Goal: Task Accomplishment & Management: Complete application form

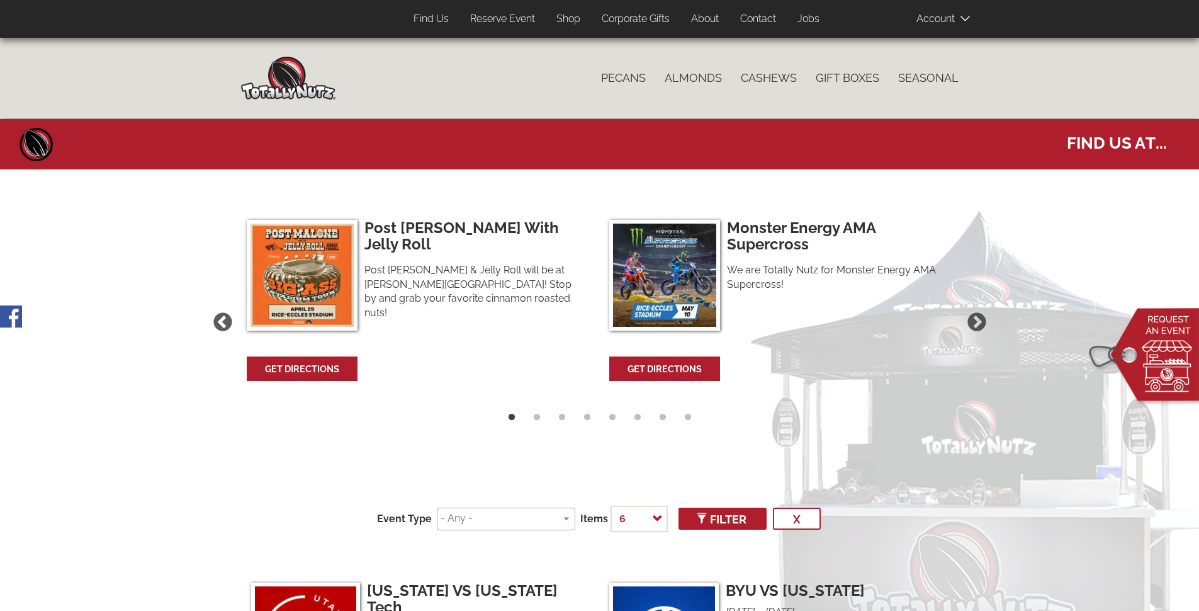
select select
click at [755, 13] on link "Contact" at bounding box center [758, 19] width 55 height 25
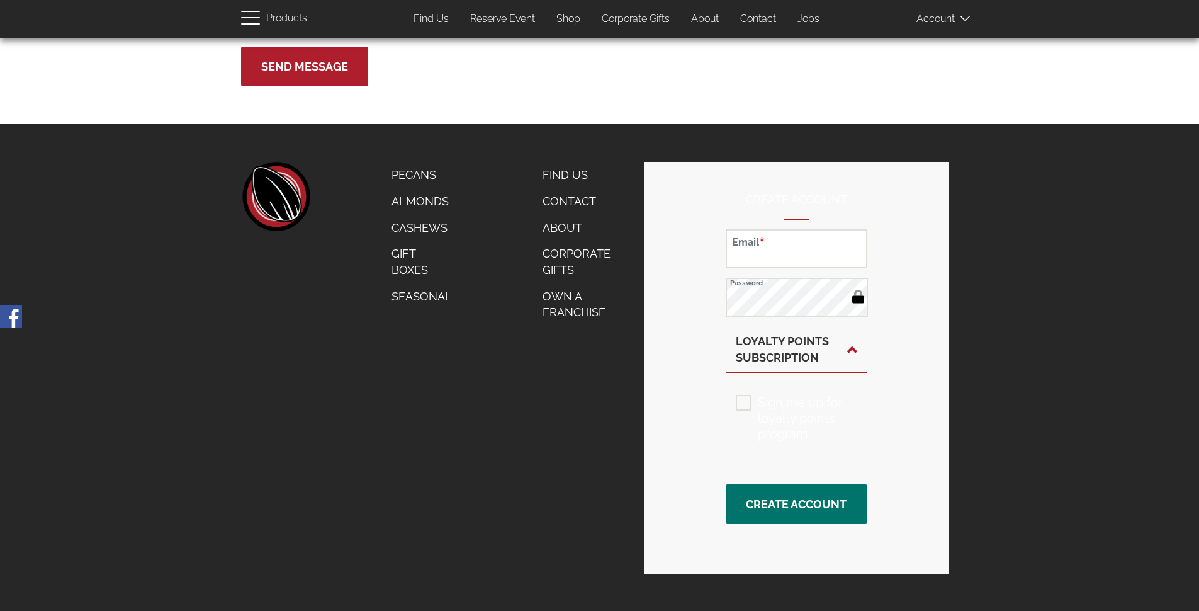
scroll to position [570, 0]
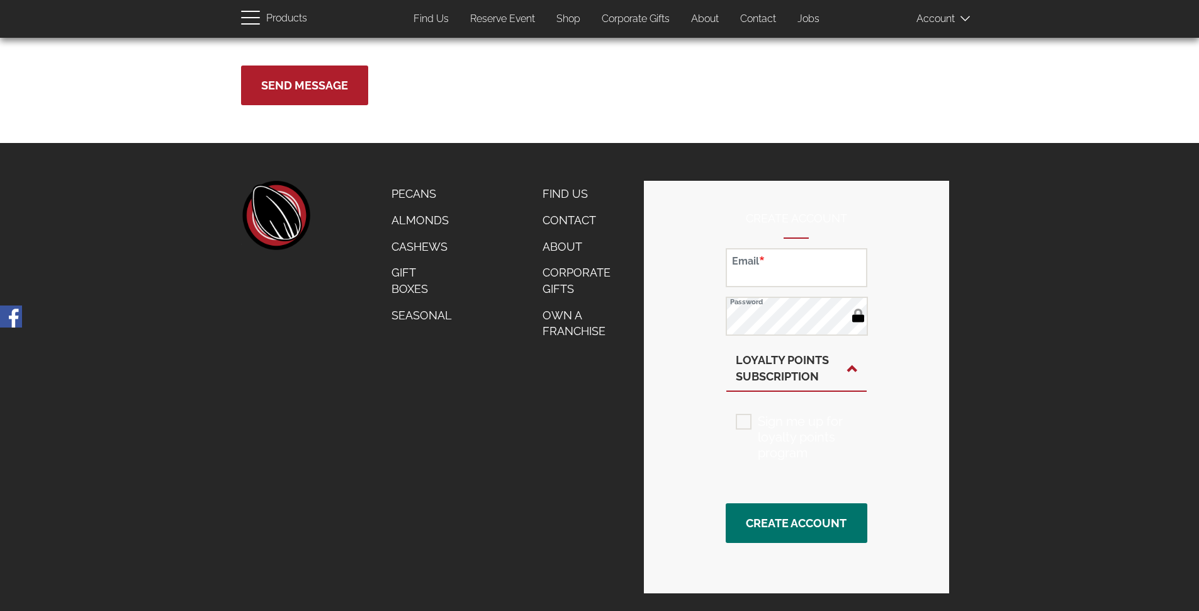
click at [570, 220] on link "Contact" at bounding box center [583, 220] width 101 height 26
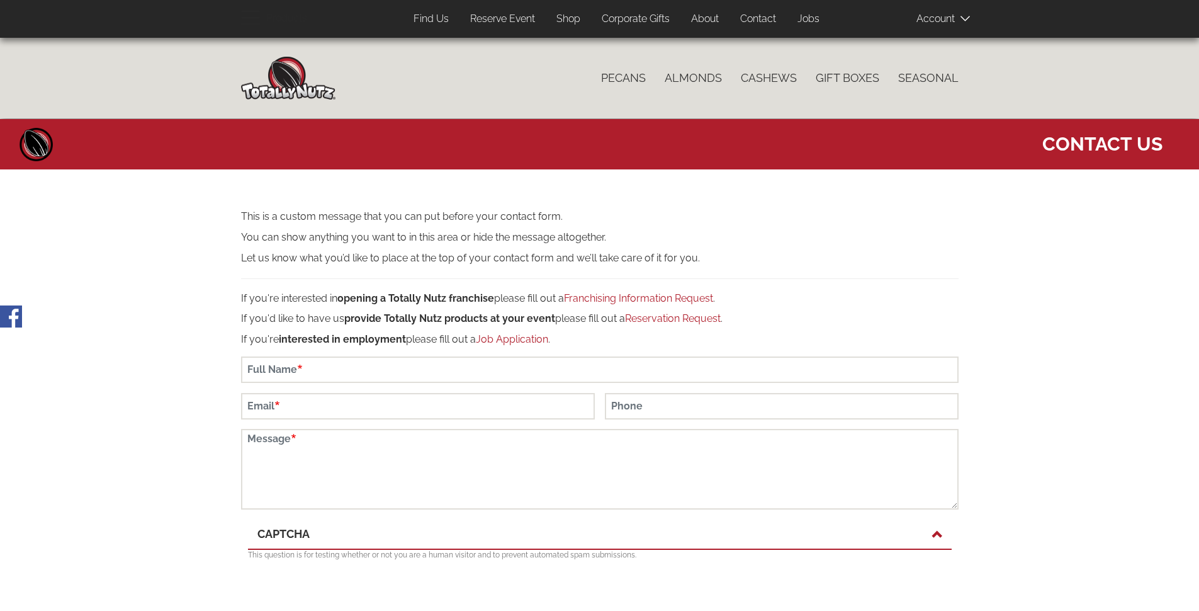
scroll to position [209, 0]
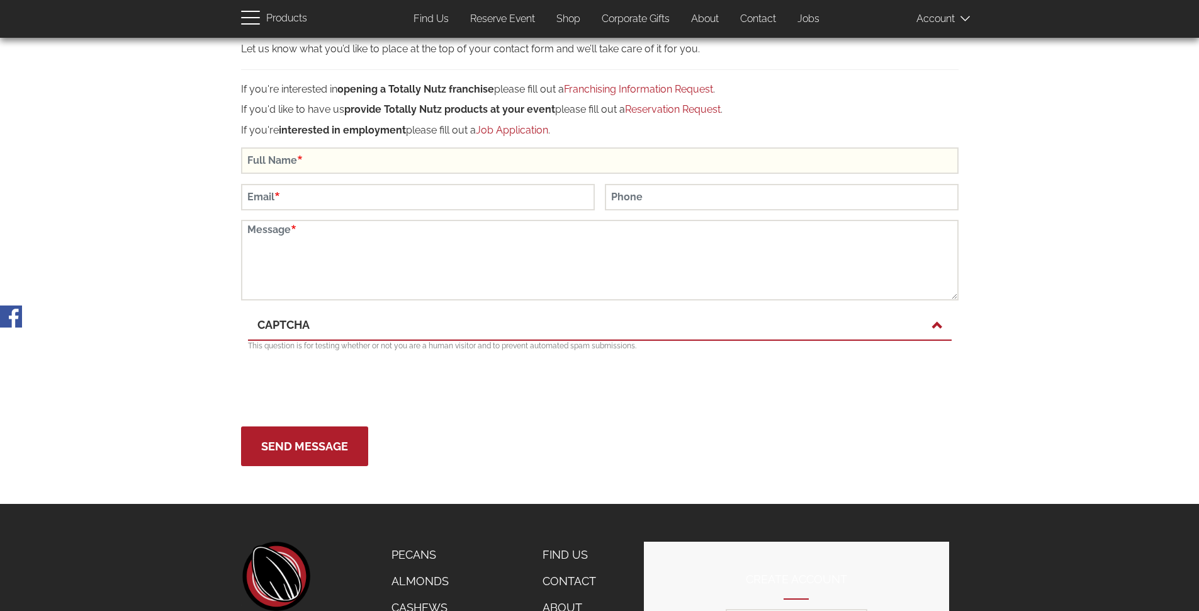
click at [314, 168] on input "Full Name" at bounding box center [600, 160] width 718 height 26
type input "[PERSON_NAME]"
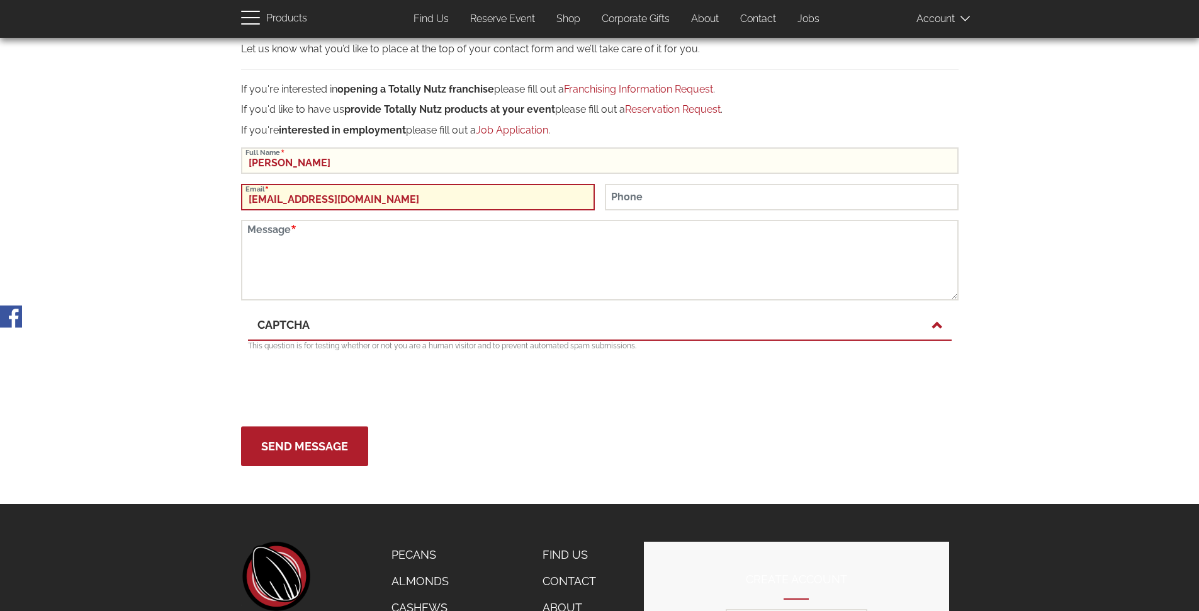
type input "[EMAIL_ADDRESS][DOMAIN_NAME]"
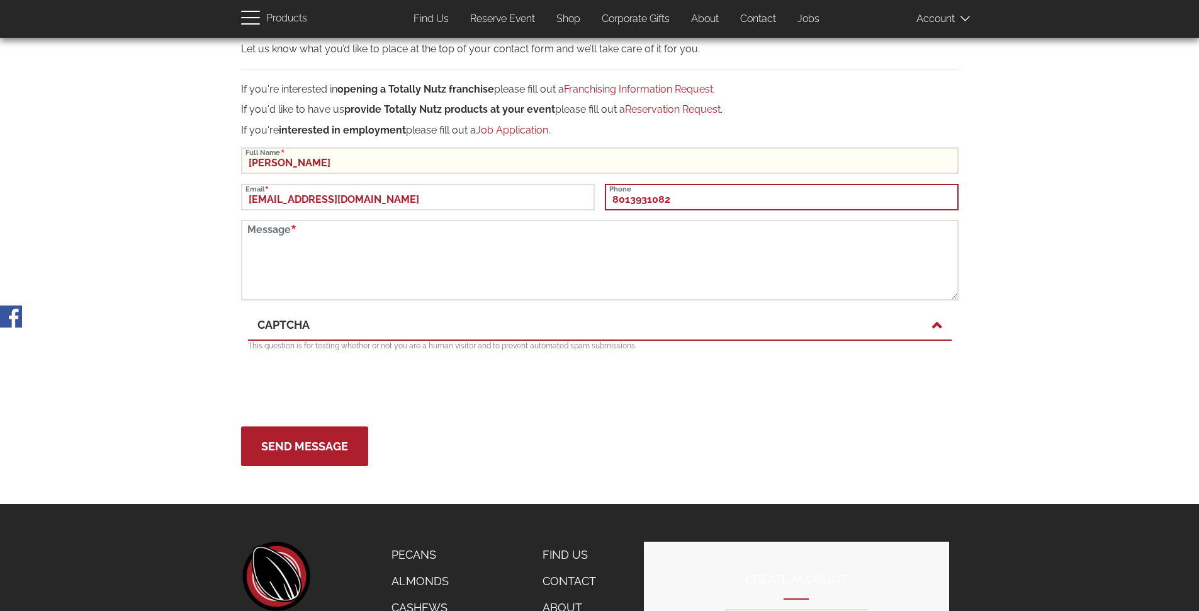
type input "8013931082"
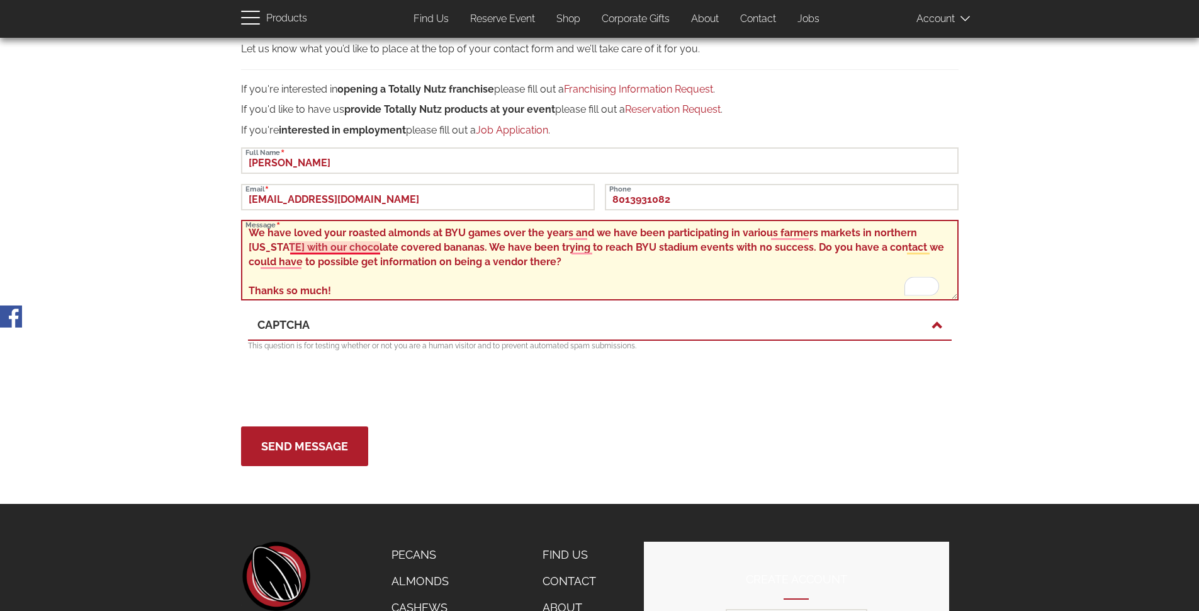
scroll to position [43, 0]
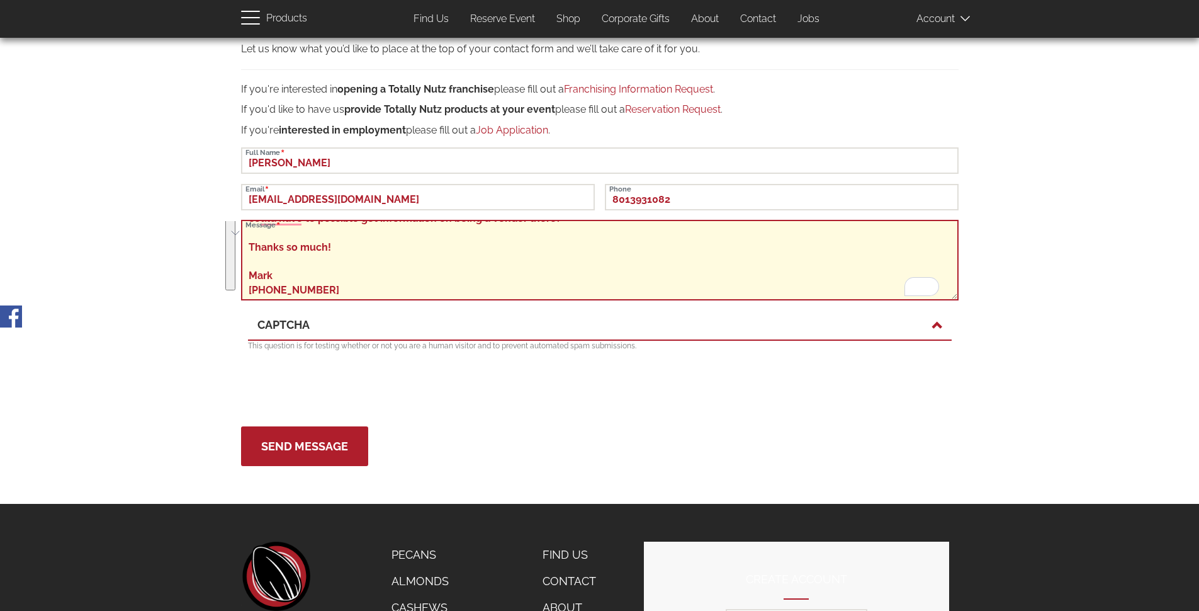
drag, startPoint x: 250, startPoint y: 232, endPoint x: 393, endPoint y: 349, distance: 185.2
click at [393, 349] on form "This is a custom message that you can put before your contact form. You can sho…" at bounding box center [600, 233] width 718 height 465
type textarea "We have loved your roasted almonds at BYU games over the years and we have been…"
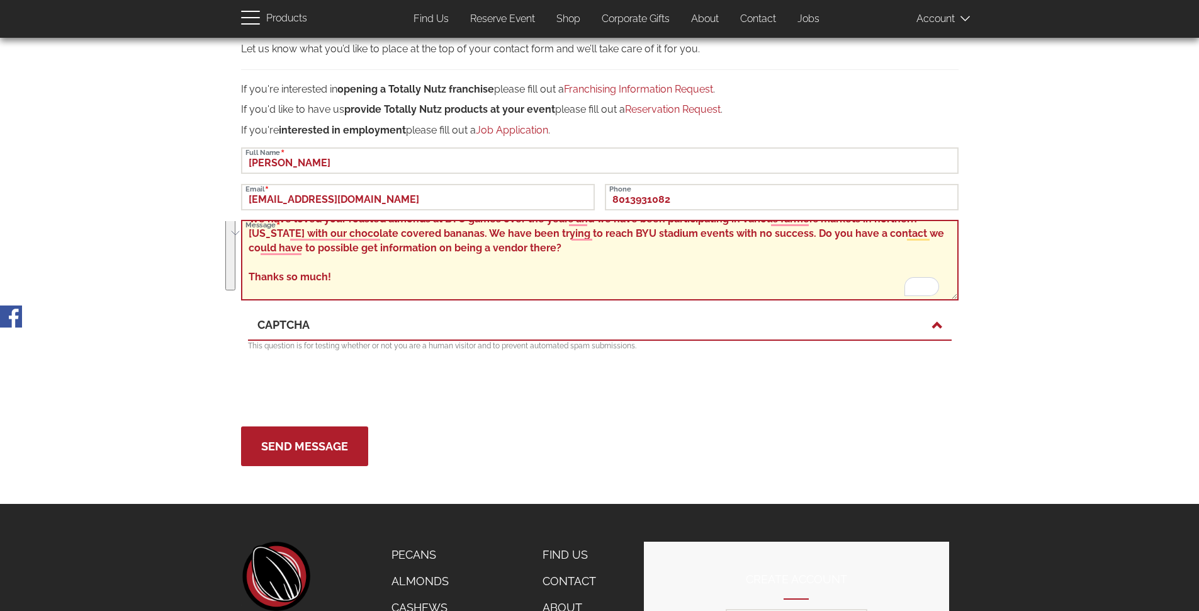
scroll to position [0, 0]
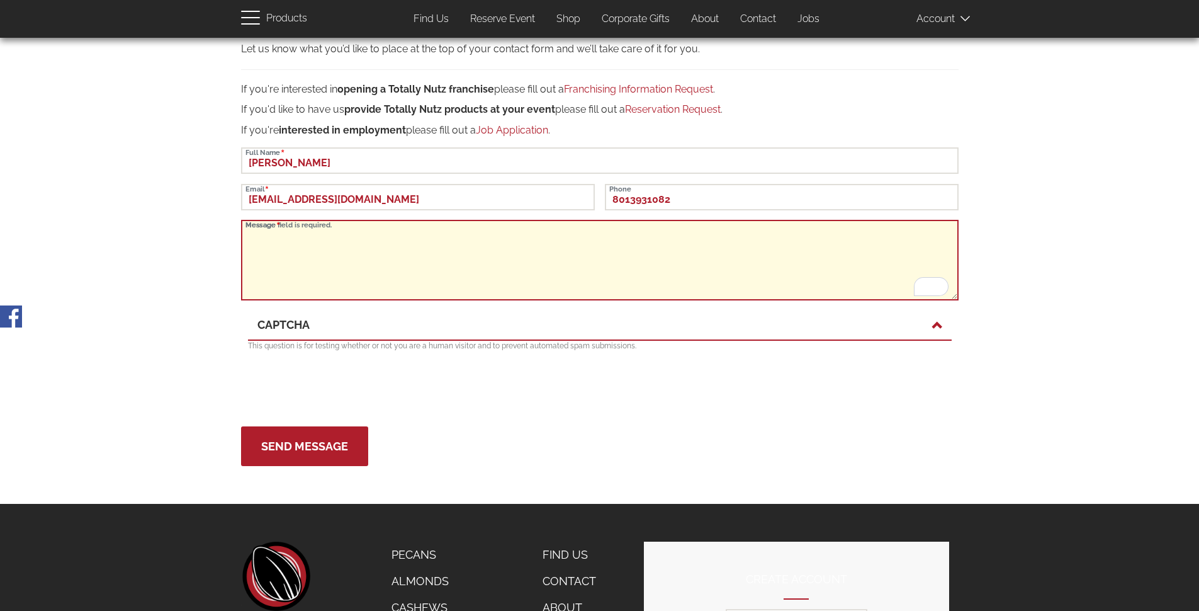
paste textarea "We’ve always enjoyed your roasted almonds at BYU games—they’ve been a fan favor…"
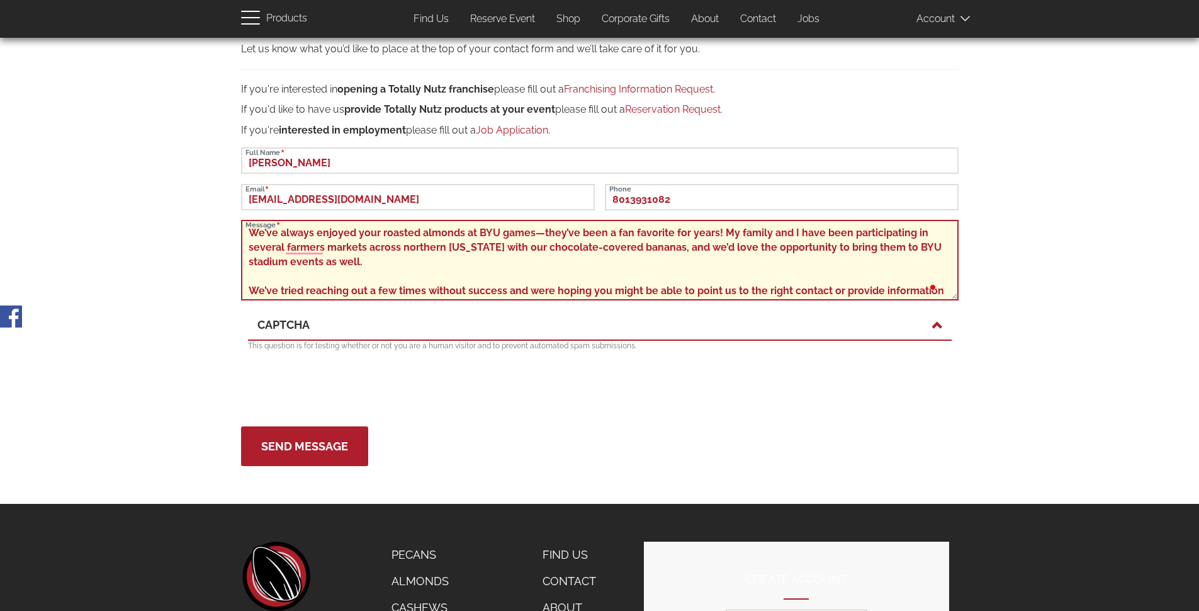
click at [618, 240] on textarea "We’ve always enjoyed your roasted almonds at BYU games—they’ve been a fan favor…" at bounding box center [600, 260] width 718 height 81
click at [625, 234] on textarea "We’ve always enjoyed your roasted almonds at BYU games—they’ve been a fan favor…" at bounding box center [600, 260] width 718 height 81
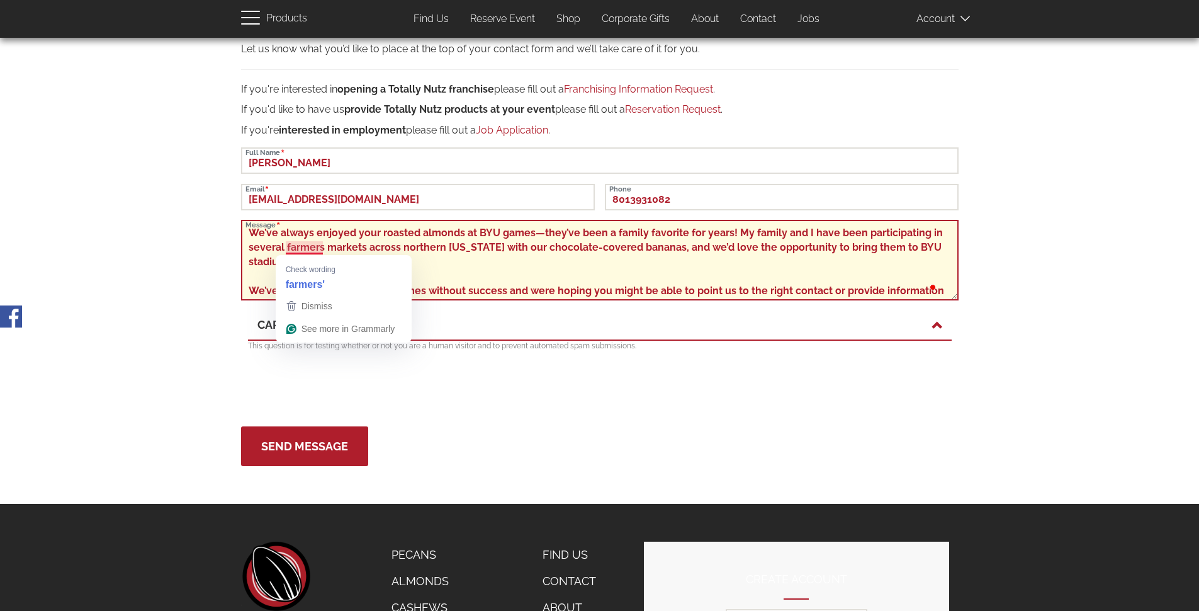
click at [292, 246] on textarea "We’ve always enjoyed your roasted almonds at BYU games—they’ve been a family fa…" at bounding box center [600, 260] width 718 height 81
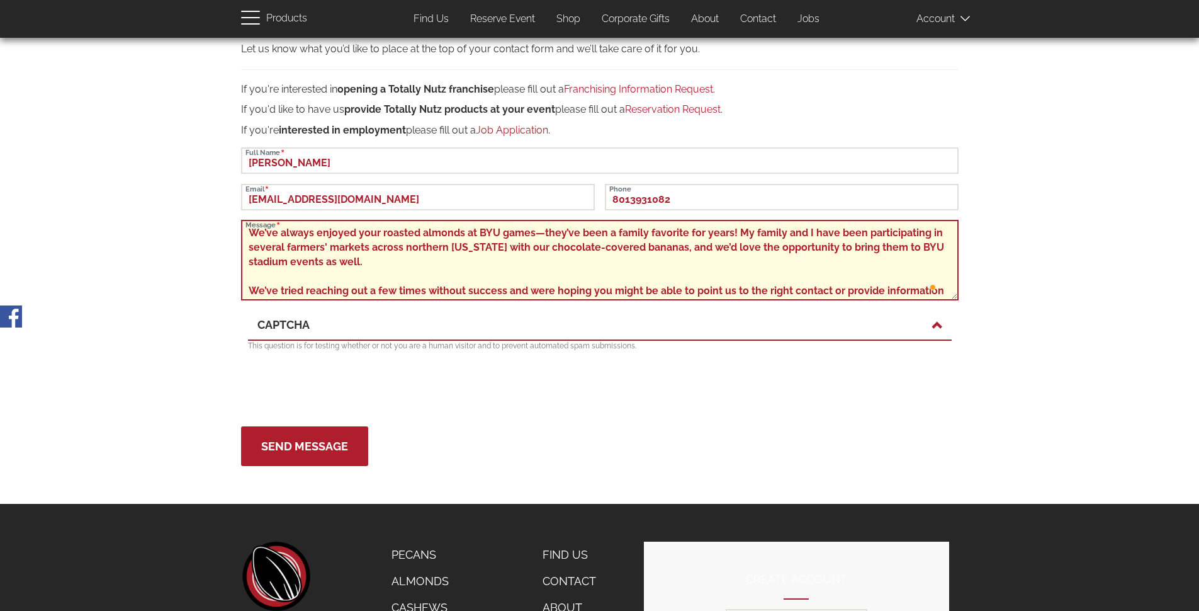
click at [650, 249] on textarea "We’ve always enjoyed your roasted almonds at BYU games—they’ve been a family fa…" at bounding box center [600, 260] width 718 height 81
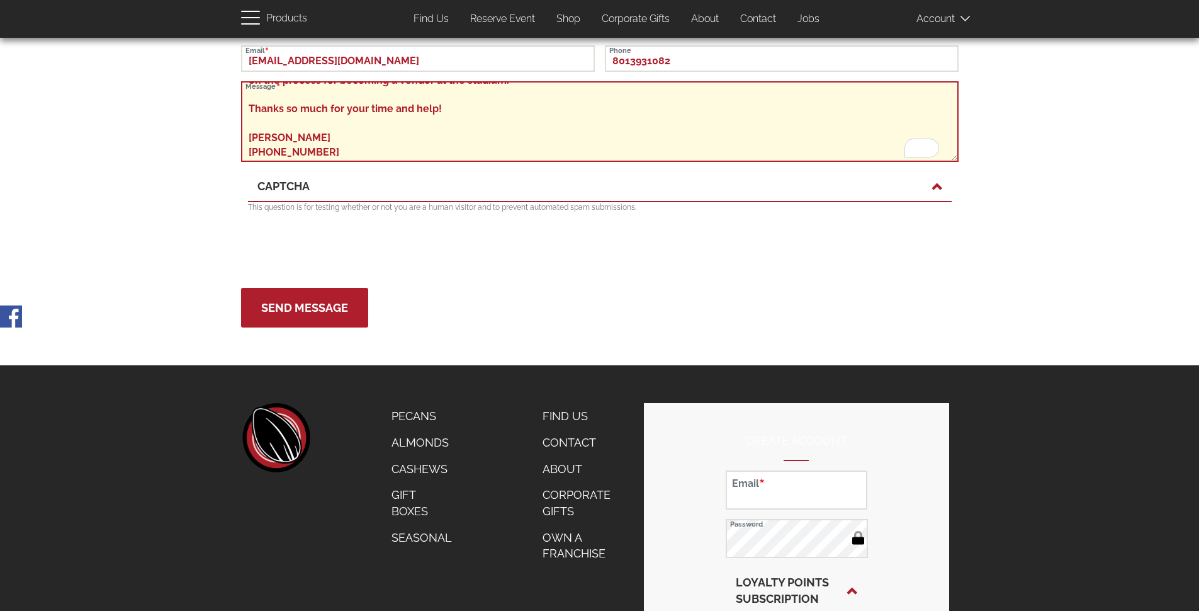
type textarea "We’ve always enjoyed your roasted almonds at BYU games—they’ve been a family fa…"
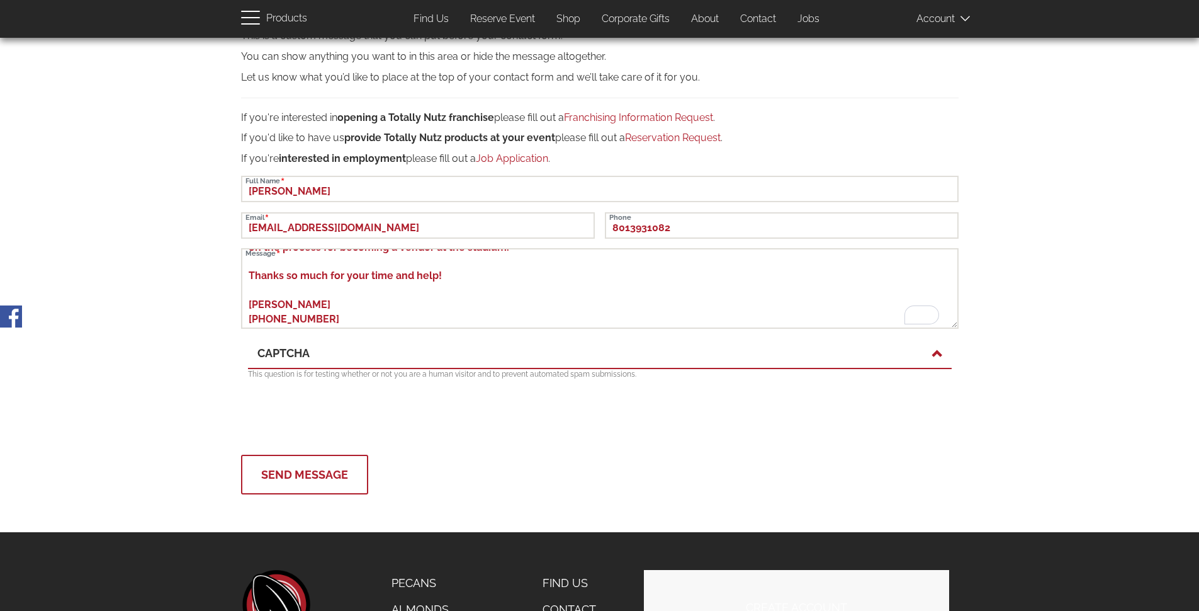
click at [293, 475] on button "Send Message" at bounding box center [304, 475] width 127 height 40
